Goal: Information Seeking & Learning: Learn about a topic

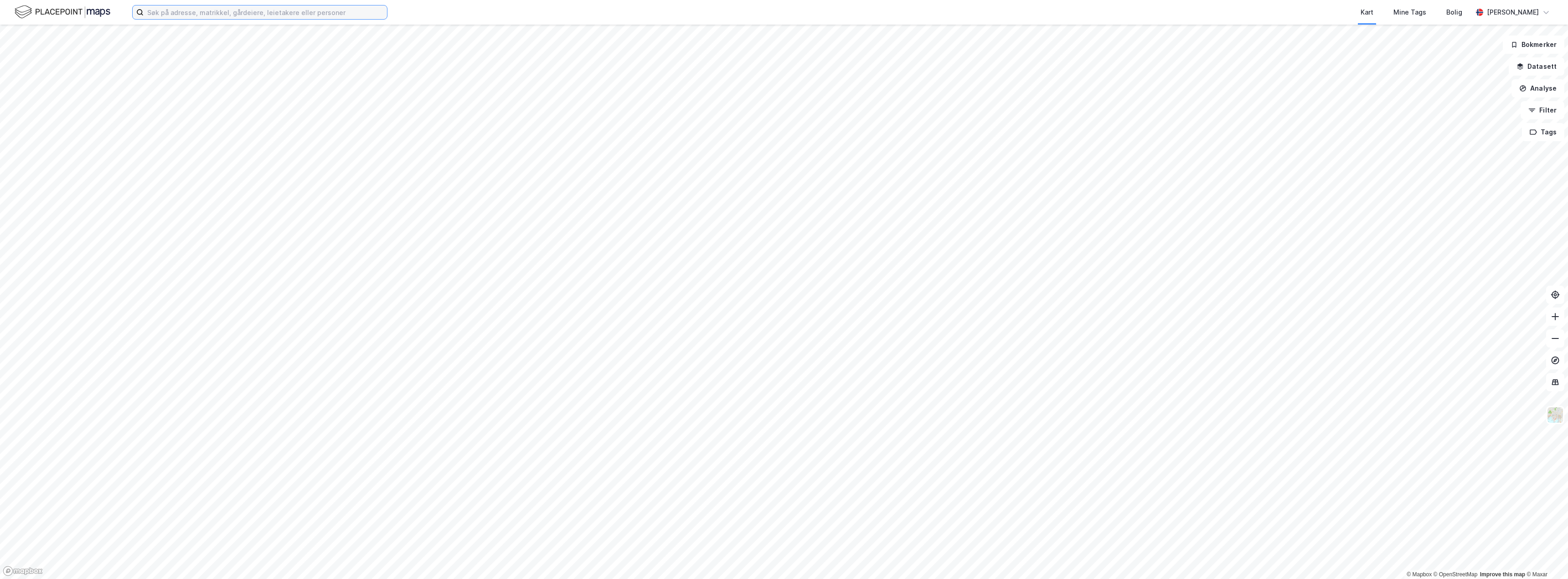
click at [171, 12] on input at bounding box center [266, 12] width 244 height 13
type input "[STREET_ADDRESS]"
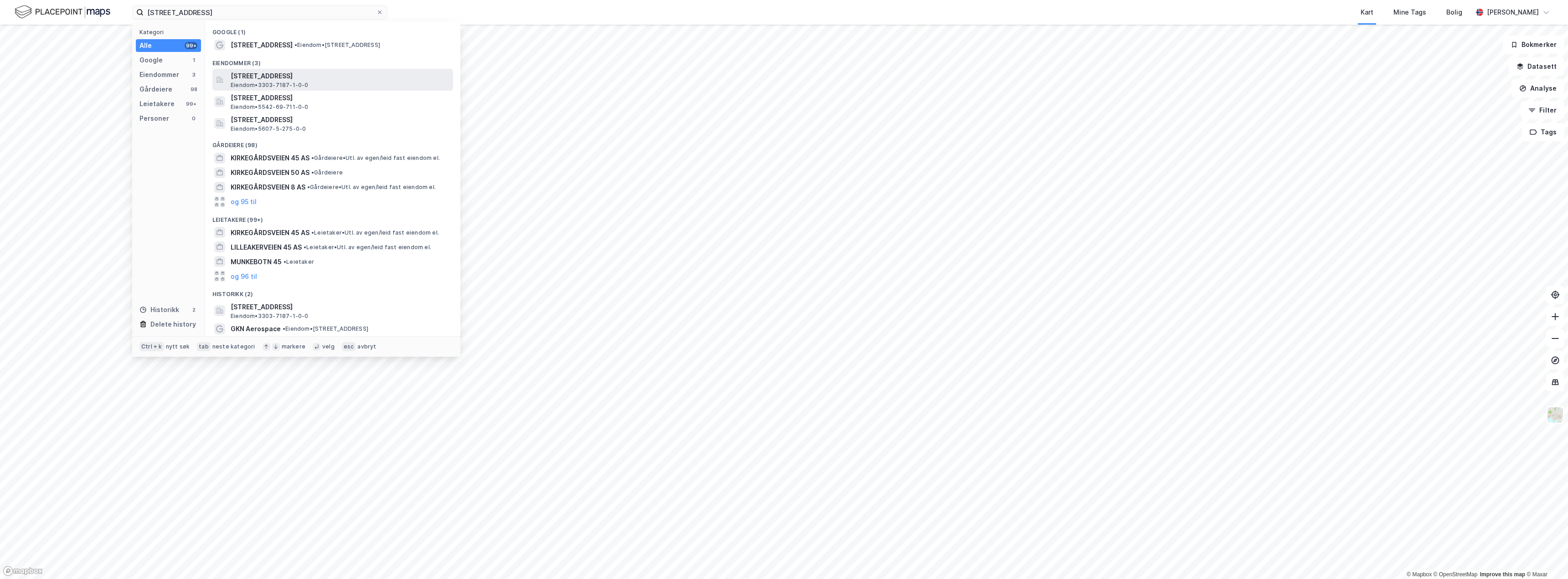
click at [270, 75] on span "[STREET_ADDRESS]" at bounding box center [340, 76] width 219 height 11
